Goal: Information Seeking & Learning: Understand process/instructions

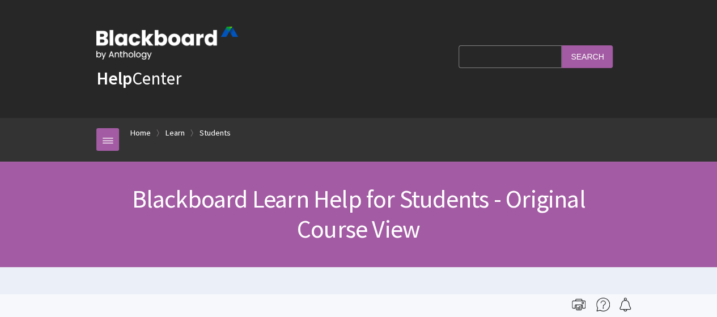
drag, startPoint x: 0, startPoint y: 0, endPoint x: 488, endPoint y: 63, distance: 492.4
click at [488, 63] on input "Search Query" at bounding box center [509, 56] width 103 height 22
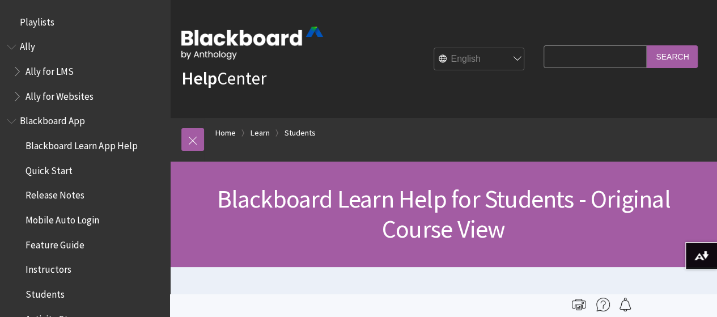
scroll to position [1338, 0]
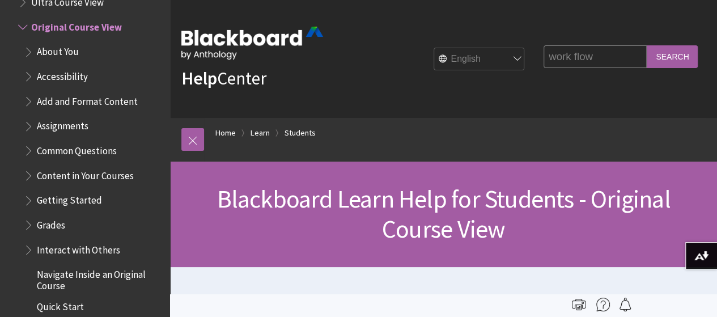
type input "work flow"
click at [646, 45] on input "Search" at bounding box center [671, 56] width 51 height 22
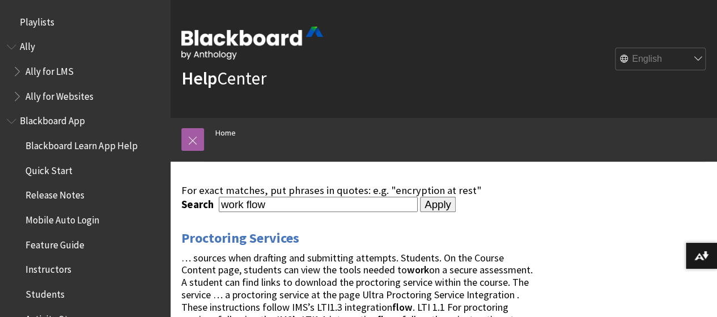
click at [248, 203] on input "work flow" at bounding box center [318, 204] width 199 height 15
click at [244, 203] on input "work flow" at bounding box center [318, 204] width 199 height 15
type input "workflow"
click at [420, 197] on input "Apply" at bounding box center [438, 205] width 36 height 16
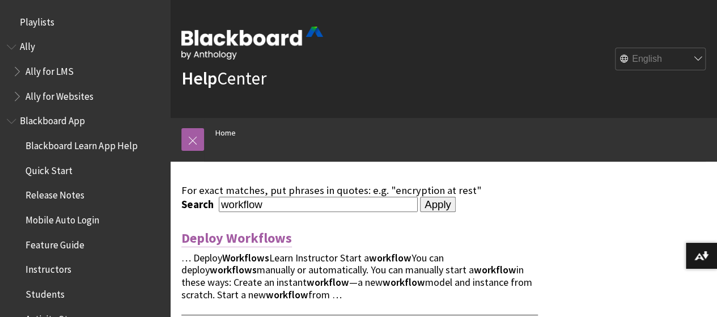
click at [263, 238] on link "Deploy Workflows" at bounding box center [236, 238] width 110 height 18
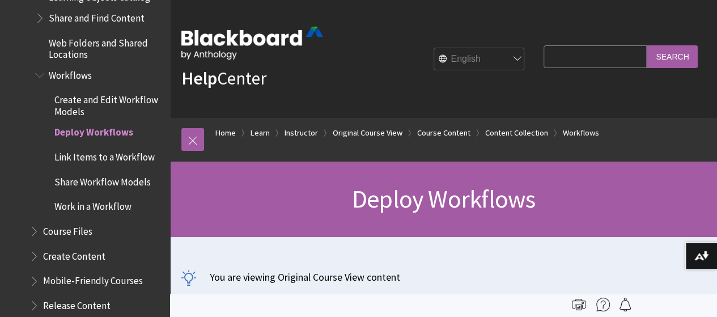
scroll to position [1740, 0]
click at [76, 105] on span "Create and Edit Workflow Models" at bounding box center [108, 105] width 108 height 27
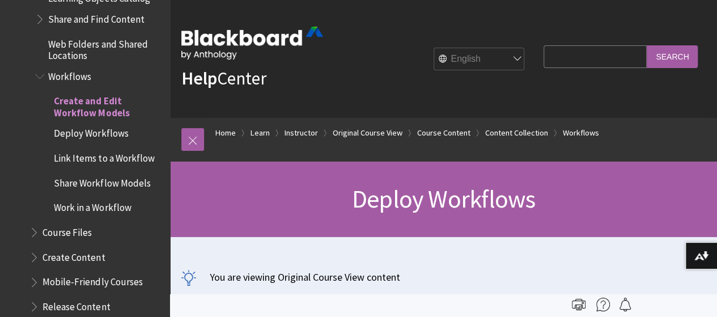
click at [76, 105] on span "Create and Edit Workflow Models" at bounding box center [108, 105] width 108 height 27
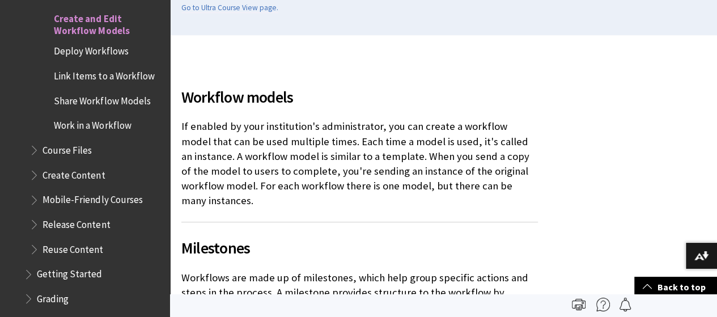
scroll to position [286, 0]
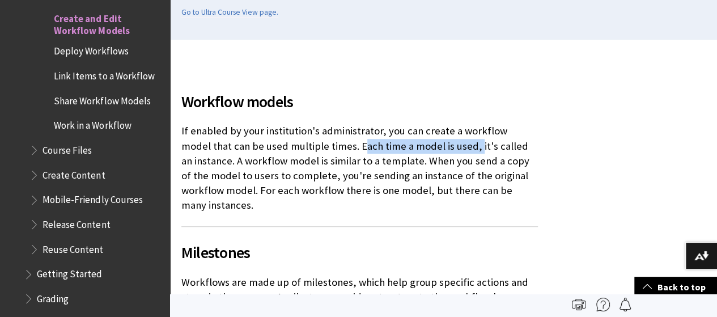
drag, startPoint x: 329, startPoint y: 148, endPoint x: 444, endPoint y: 147, distance: 115.6
click at [444, 147] on p "If enabled by your institution's administrator, you can create a workflow model…" at bounding box center [359, 167] width 356 height 89
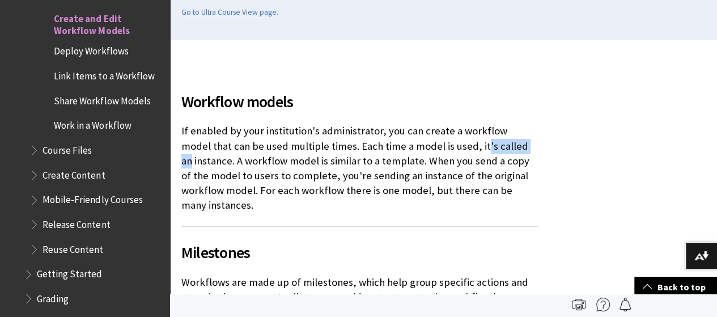
drag, startPoint x: 451, startPoint y: 147, endPoint x: 506, endPoint y: 146, distance: 55.5
click at [506, 146] on p "If enabled by your institution's administrator, you can create a workflow model…" at bounding box center [359, 167] width 356 height 89
click at [200, 160] on p "If enabled by your institution's administrator, you can create a workflow model…" at bounding box center [359, 167] width 356 height 89
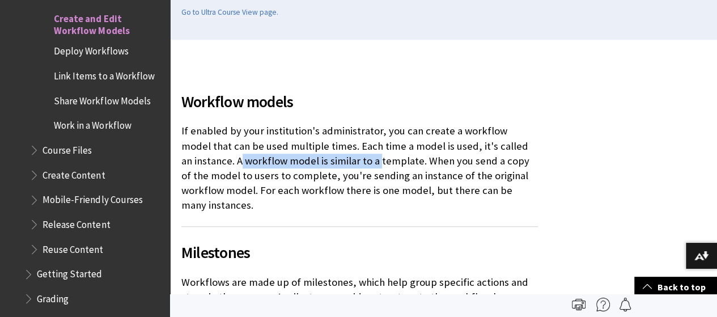
drag, startPoint x: 229, startPoint y: 163, endPoint x: 365, endPoint y: 155, distance: 136.2
click at [365, 155] on p "If enabled by your institution's administrator, you can create a workflow model…" at bounding box center [359, 167] width 356 height 89
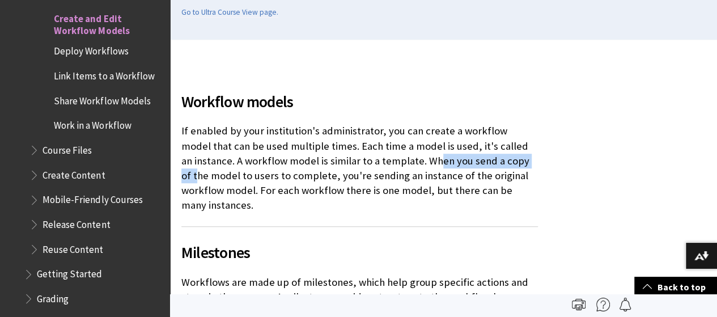
drag, startPoint x: 424, startPoint y: 156, endPoint x: 525, endPoint y: 159, distance: 100.3
click at [525, 159] on p "If enabled by your institution's administrator, you can create a workflow model…" at bounding box center [359, 167] width 356 height 89
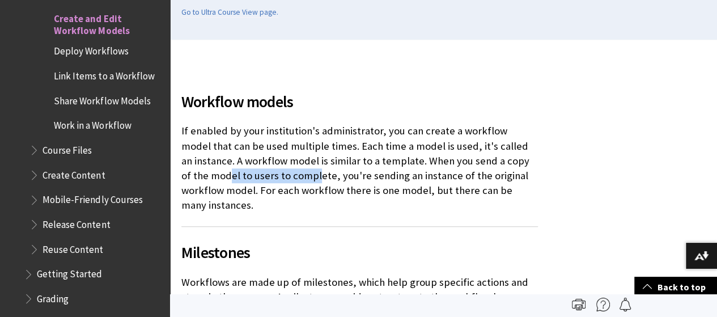
drag, startPoint x: 201, startPoint y: 173, endPoint x: 287, endPoint y: 176, distance: 86.2
click at [287, 176] on p "If enabled by your institution's administrator, you can create a workflow model…" at bounding box center [359, 167] width 356 height 89
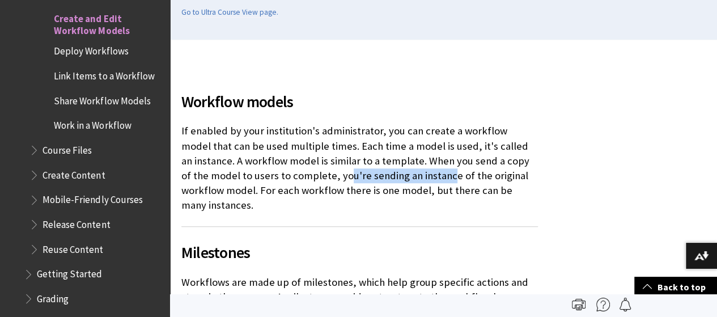
drag, startPoint x: 314, startPoint y: 176, endPoint x: 419, endPoint y: 180, distance: 105.4
click at [419, 180] on p "If enabled by your institution's administrator, you can create a workflow model…" at bounding box center [359, 167] width 356 height 89
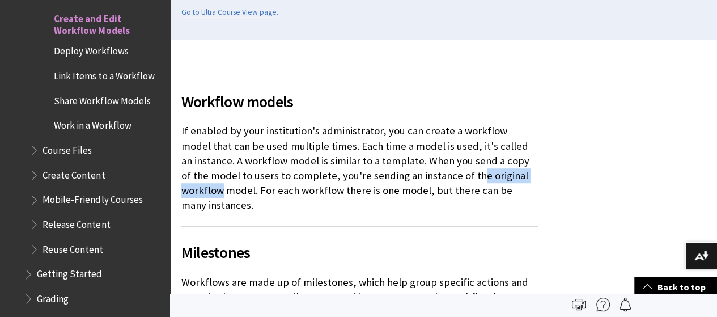
drag, startPoint x: 447, startPoint y: 178, endPoint x: 536, endPoint y: 174, distance: 88.5
click at [536, 174] on p "If enabled by your institution's administrator, you can create a workflow model…" at bounding box center [359, 167] width 356 height 89
click at [192, 189] on p "If enabled by your institution's administrator, you can create a workflow model…" at bounding box center [359, 167] width 356 height 89
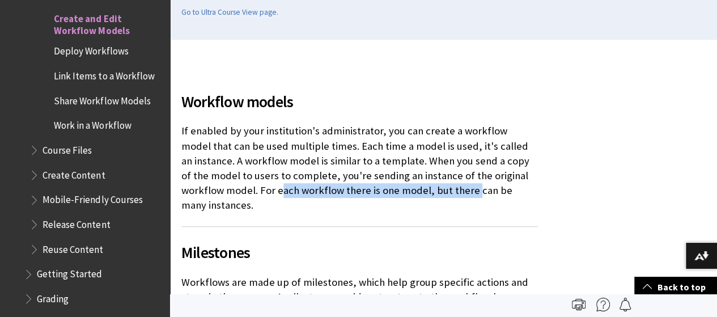
drag, startPoint x: 236, startPoint y: 193, endPoint x: 429, endPoint y: 183, distance: 192.8
click at [429, 183] on p "If enabled by your institution's administrator, you can create a workflow model…" at bounding box center [359, 167] width 356 height 89
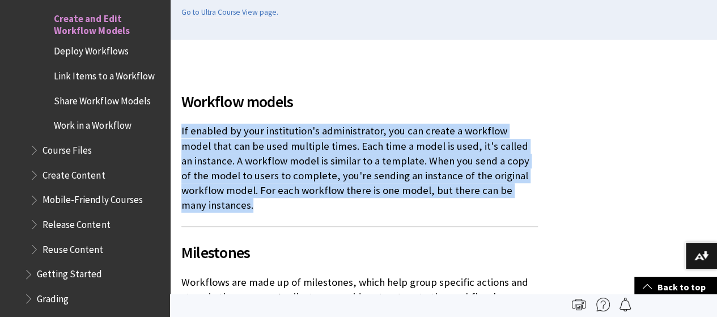
drag, startPoint x: 179, startPoint y: 130, endPoint x: 539, endPoint y: 194, distance: 365.9
copy p "If enabled by your institution's administrator, you can create a workflow model…"
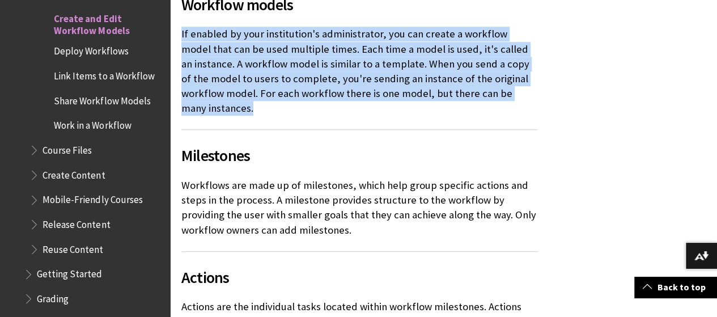
scroll to position [392, 0]
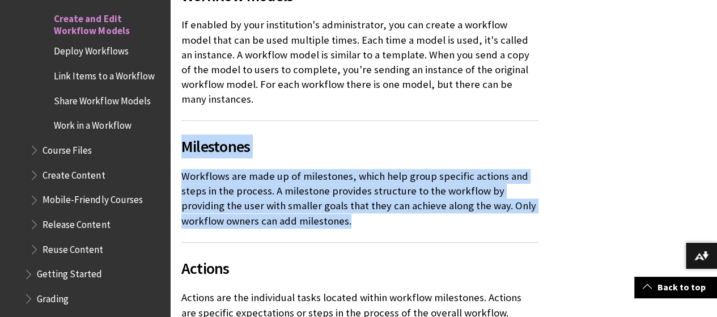
drag, startPoint x: 181, startPoint y: 131, endPoint x: 312, endPoint y: 204, distance: 150.1
copy div "Milestones Workflows are made up of milestones, which help group specific actio…"
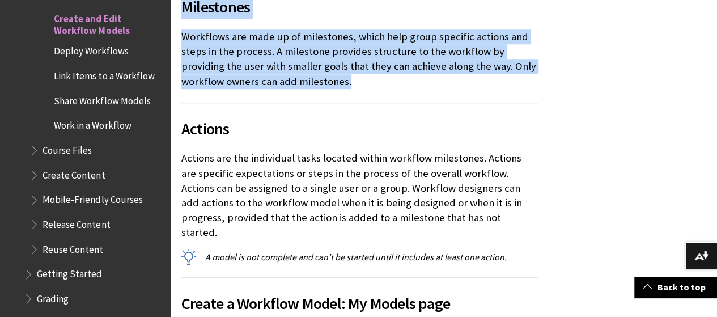
scroll to position [533, 0]
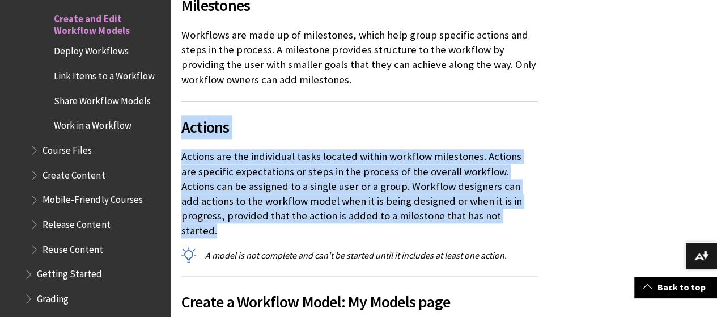
drag, startPoint x: 182, startPoint y: 113, endPoint x: 462, endPoint y: 203, distance: 294.0
copy div "Actions Actions are the individual tasks located within workflow milestones. Ac…"
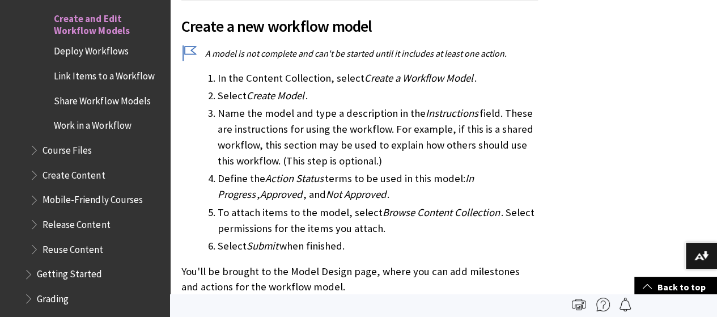
scroll to position [1092, 0]
